Goal: Task Accomplishment & Management: Use online tool/utility

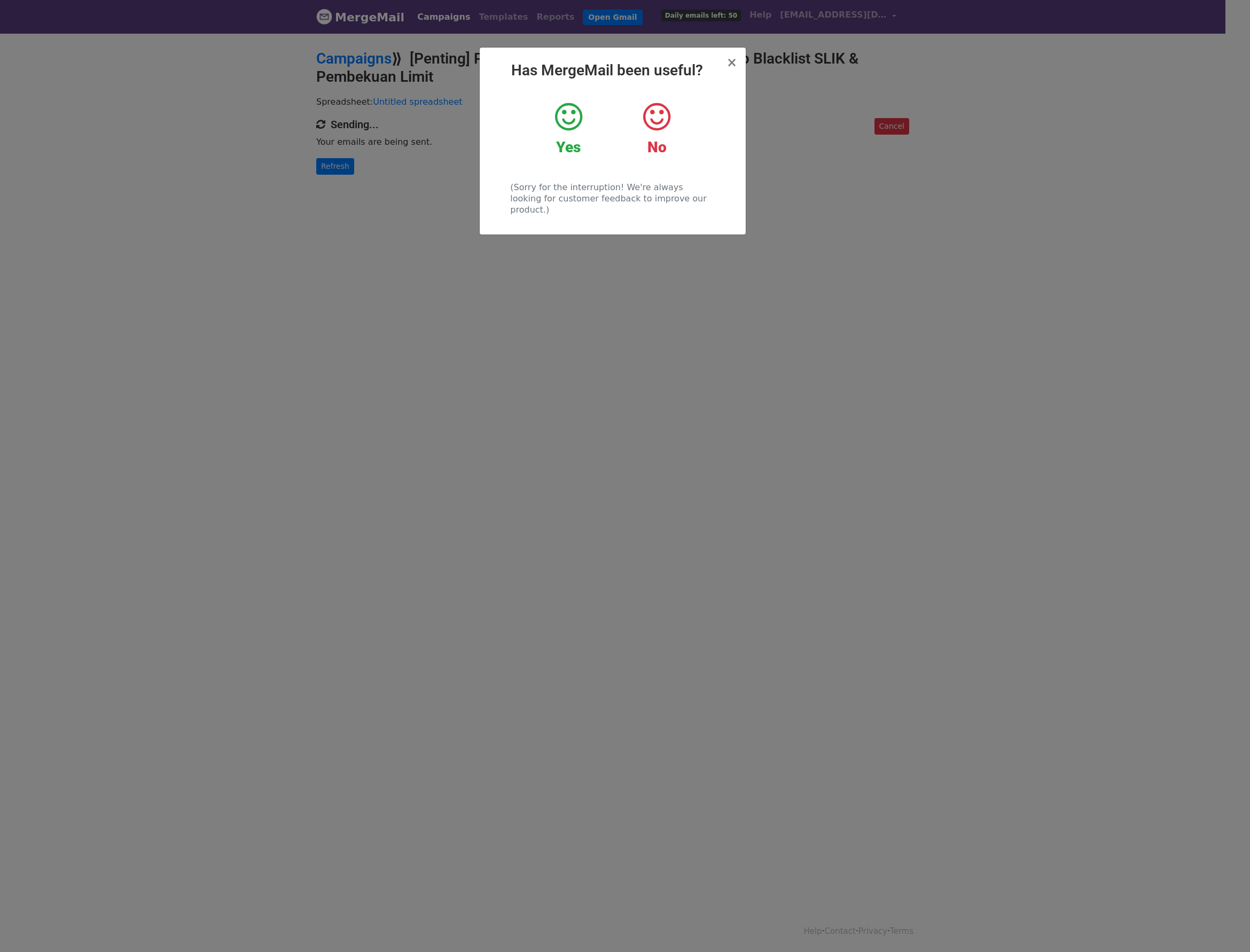
click at [739, 69] on div "× Has MergeMail been useful? Yes No (Sorry for the interruption! We're always l…" at bounding box center [613, 141] width 266 height 187
click at [735, 59] on span "×" at bounding box center [732, 62] width 10 height 15
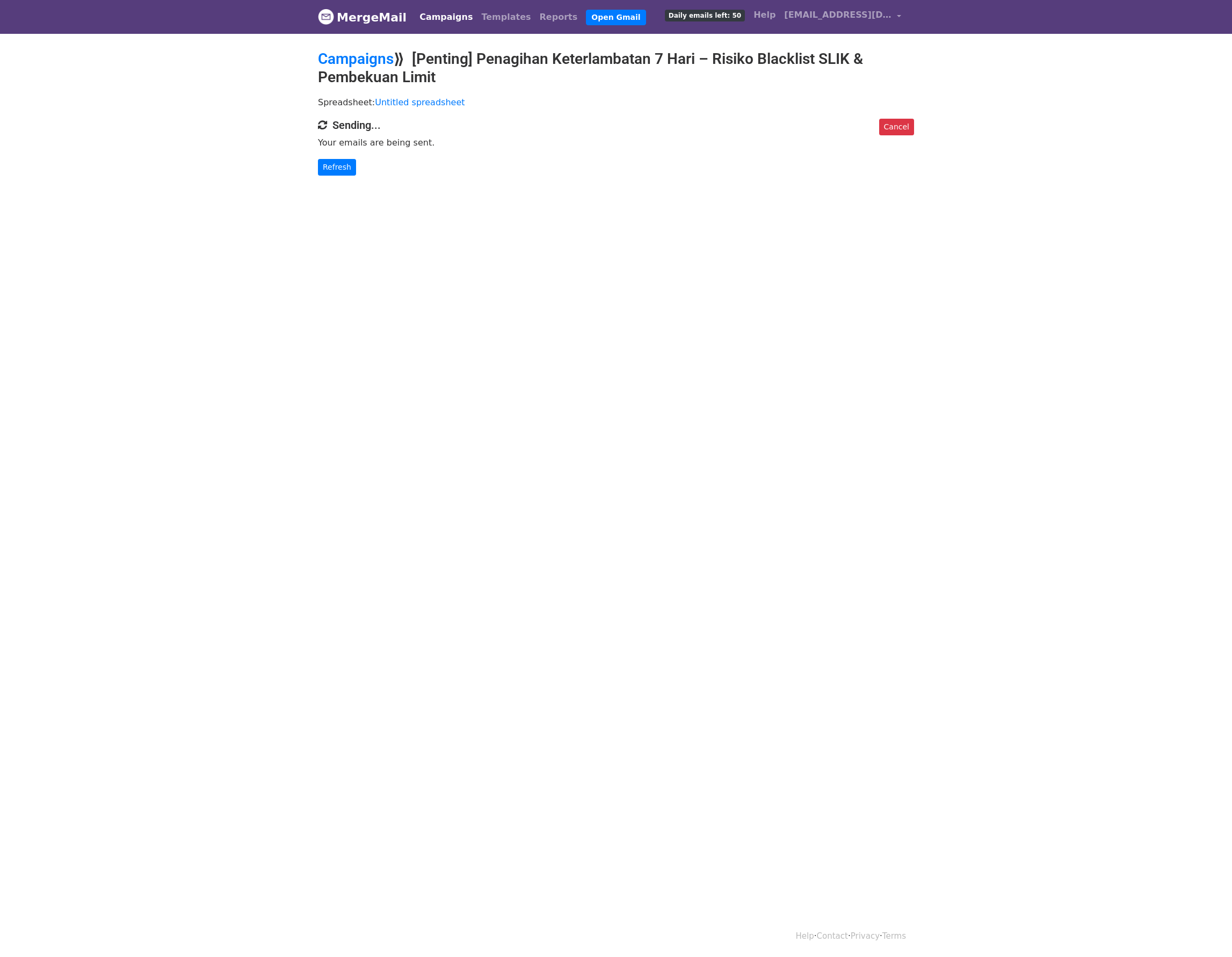
click at [350, 153] on div "Cancel Sending... Your emails are being sent. Refresh" at bounding box center [616, 147] width 613 height 57
click at [347, 161] on link "Refresh" at bounding box center [337, 167] width 38 height 17
